Goal: Go to known website: Access a specific website the user already knows

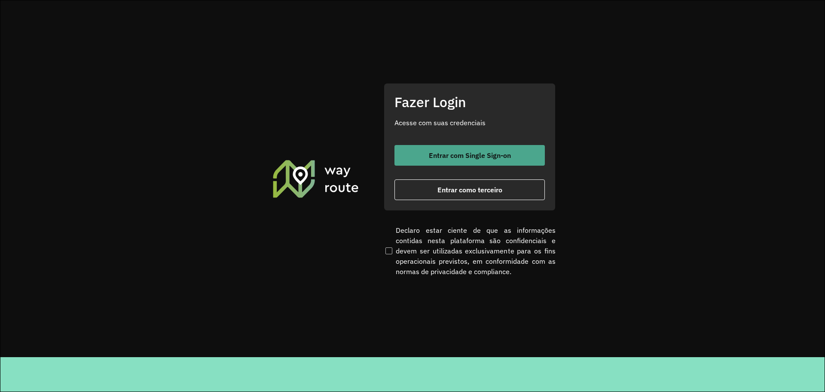
click at [466, 157] on span "Entrar com Single Sign-on" at bounding box center [470, 155] width 82 height 7
